Goal: Task Accomplishment & Management: Complete application form

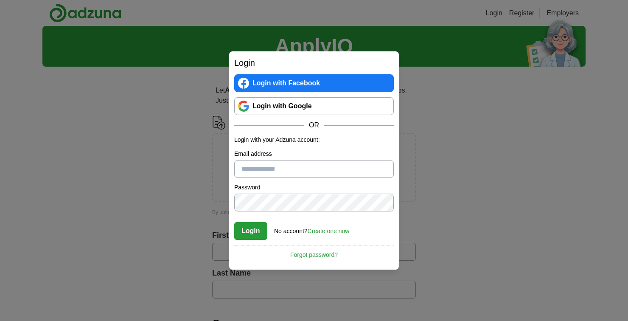
click at [431, 134] on div "Login Login with Facebook Login with Google OR Login with your Adzuna account: …" at bounding box center [314, 160] width 628 height 321
click at [325, 231] on link "Create one now" at bounding box center [329, 231] width 42 height 7
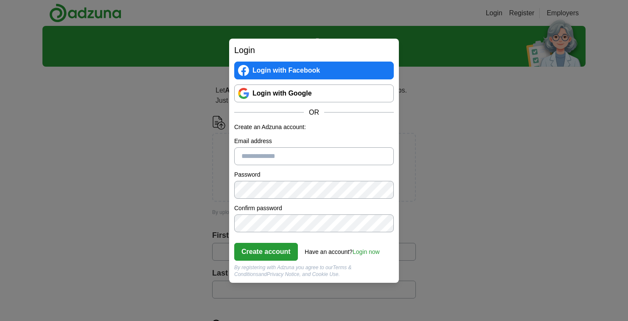
click at [364, 160] on input "Email address" at bounding box center [314, 156] width 160 height 18
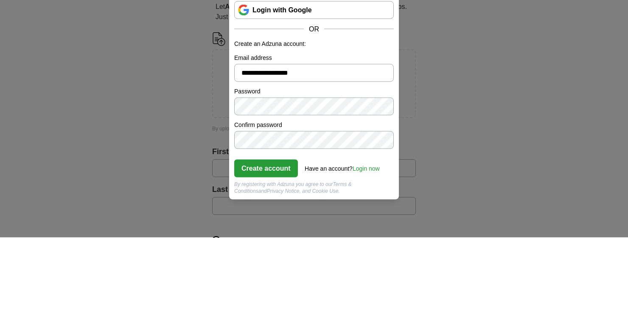
type input "**********"
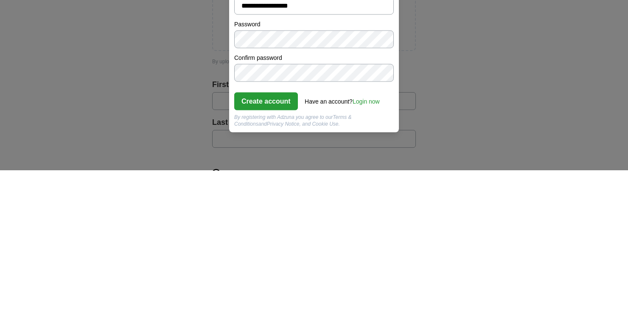
click at [276, 258] on button "Create account" at bounding box center [266, 252] width 64 height 18
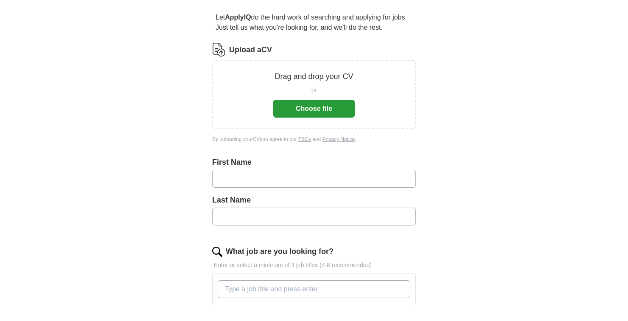
scroll to position [79, 0]
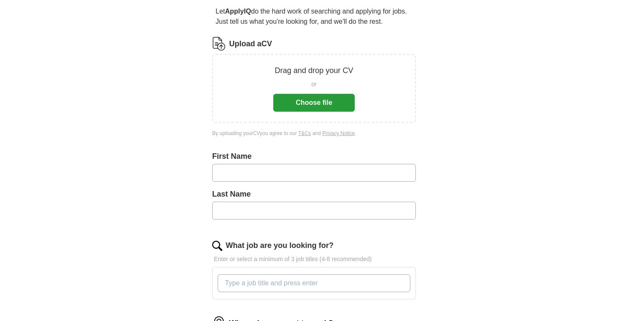
click at [381, 180] on input "text" at bounding box center [314, 173] width 204 height 18
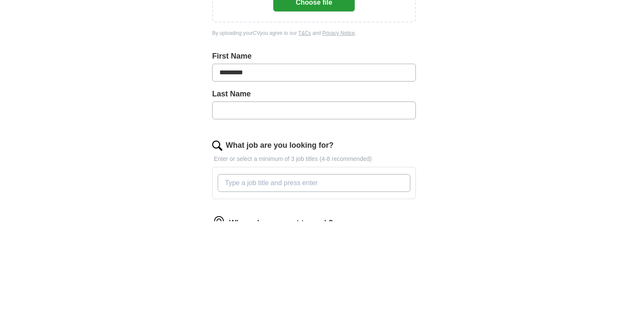
type input "********"
click at [373, 215] on input "text" at bounding box center [314, 211] width 204 height 18
type input "*****"
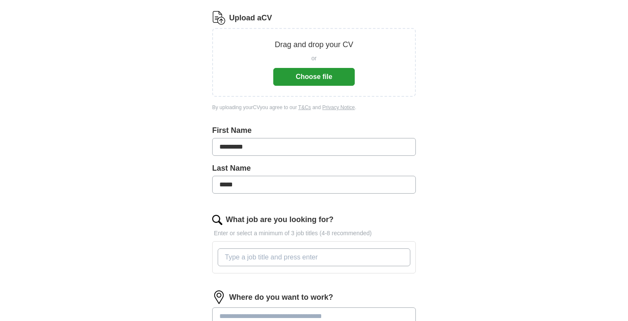
scroll to position [142, 0]
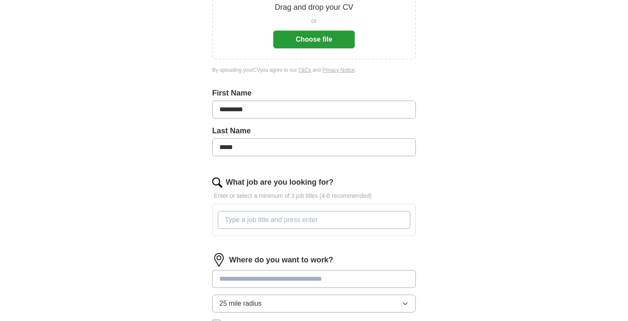
click at [345, 224] on input "What job are you looking for?" at bounding box center [314, 220] width 193 height 18
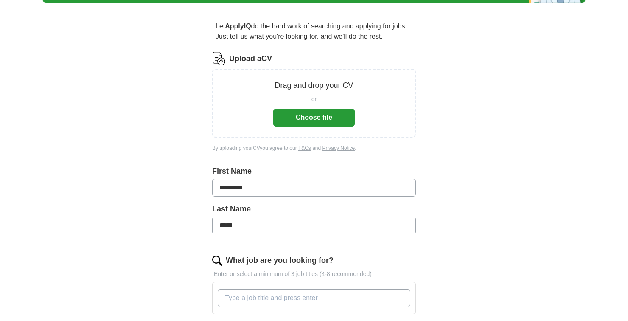
scroll to position [62, 0]
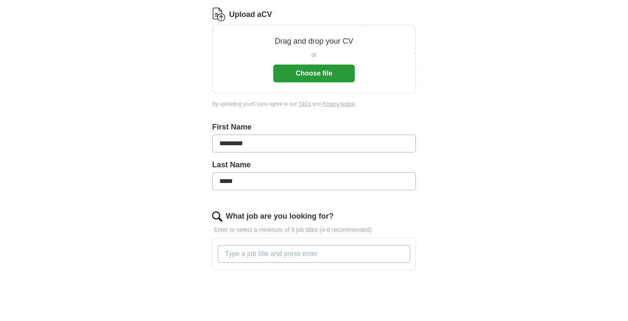
click at [328, 126] on button "Choose file" at bounding box center [314, 119] width 82 height 18
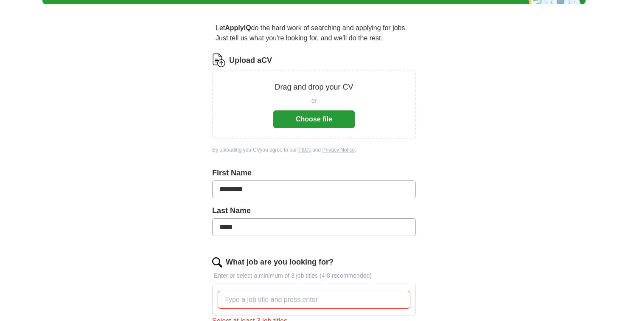
click at [312, 125] on button "Choose file" at bounding box center [314, 119] width 82 height 18
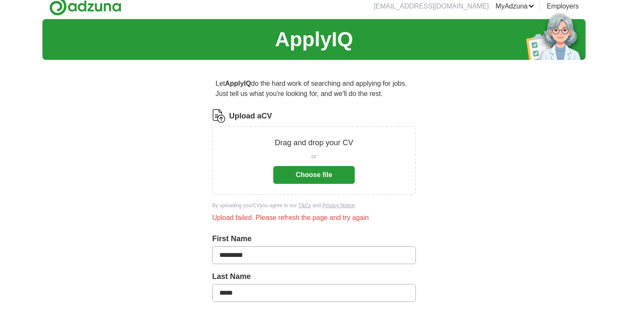
scroll to position [0, 0]
